Goal: Task Accomplishment & Management: Manage account settings

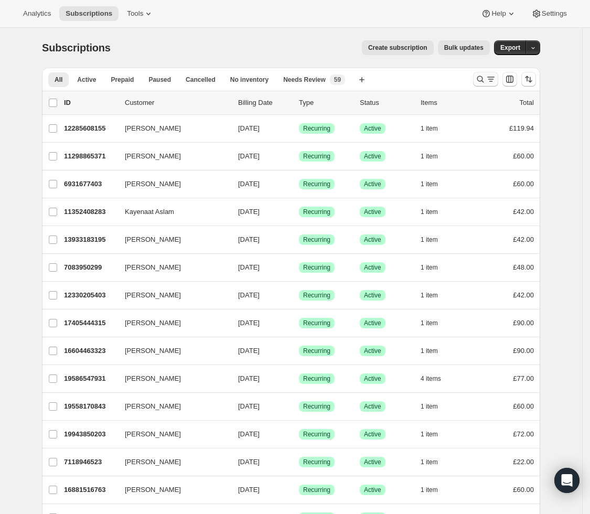
click at [493, 80] on icon "Search and filter results" at bounding box center [490, 79] width 10 height 10
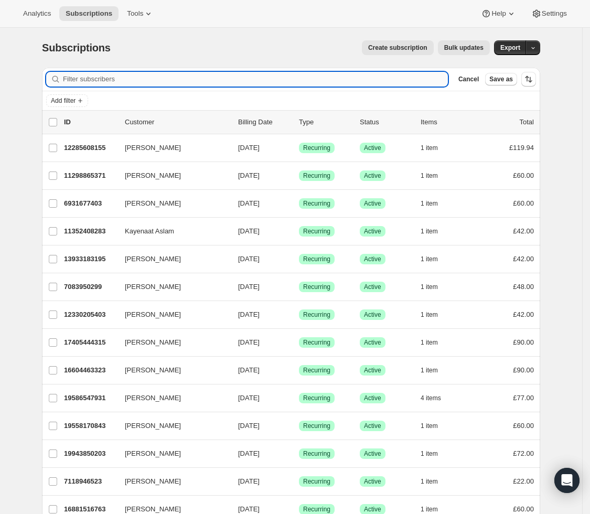
paste input "laceyrhian@live.co.uk"
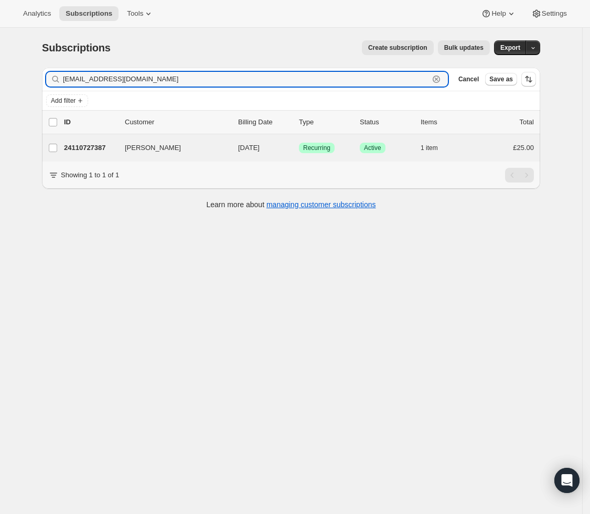
type input "laceyrhian@live.co.uk"
click at [224, 157] on div "Lacey Ovenell 24110727387 Lacey Ovenell 10/29/2025 Success Recurring Success Ac…" at bounding box center [291, 147] width 498 height 27
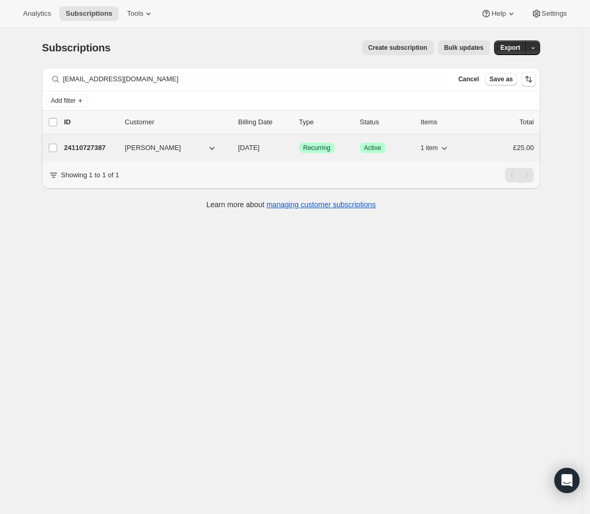
click at [237, 145] on div "24110727387 Lacey Ovenell 10/29/2025 Success Recurring Success Active 1 item £2…" at bounding box center [299, 147] width 470 height 15
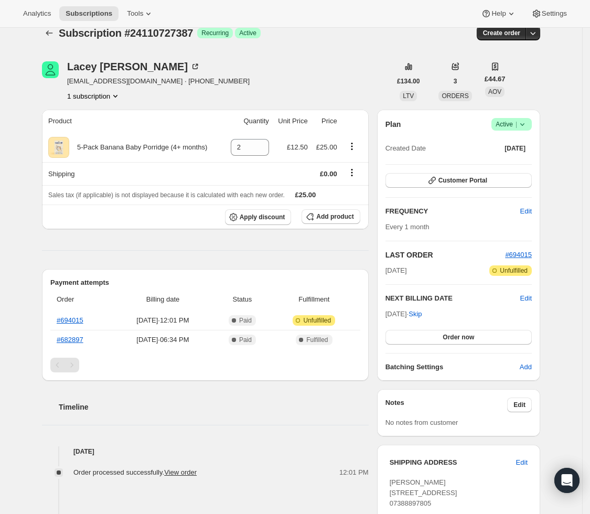
scroll to position [21, 0]
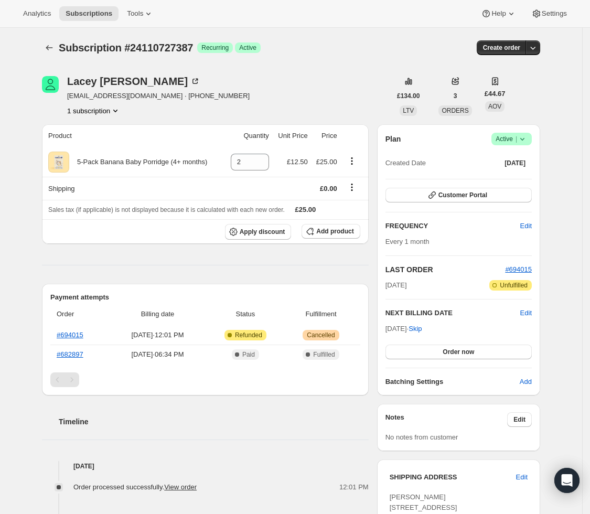
click at [531, 140] on span "Success Active |" at bounding box center [511, 139] width 40 height 13
click at [521, 170] on button "Cancel subscription" at bounding box center [512, 177] width 66 height 17
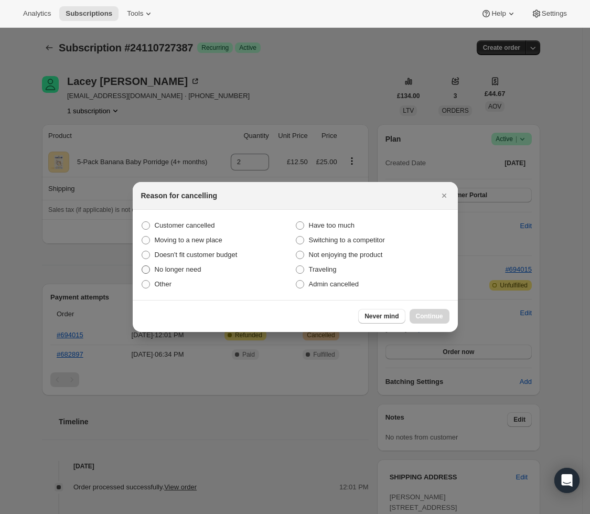
click at [164, 272] on span "No longer need" at bounding box center [178, 269] width 47 height 8
click at [142, 266] on input "No longer need" at bounding box center [141, 265] width 1 height 1
radio input "true"
click at [421, 313] on span "Continue" at bounding box center [429, 316] width 27 height 8
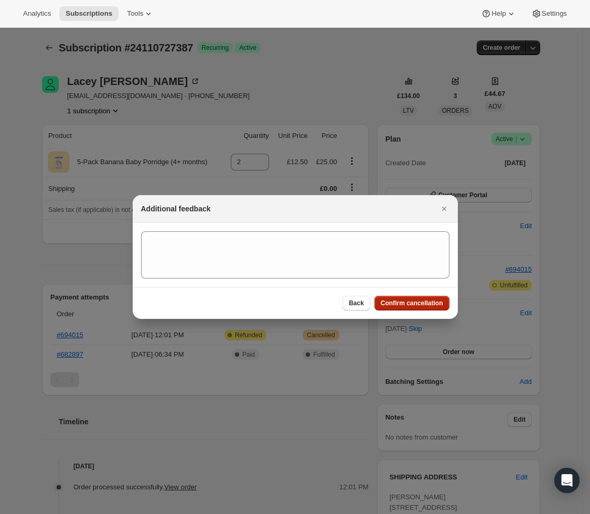
click at [396, 304] on span "Confirm cancellation" at bounding box center [411, 303] width 62 height 8
